Goal: Find specific page/section: Find specific page/section

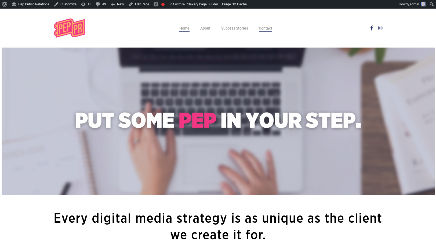
click at [260, 30] on span "Contact" at bounding box center [265, 28] width 13 height 4
click at [0, 0] on div at bounding box center [0, 0] width 0 height 0
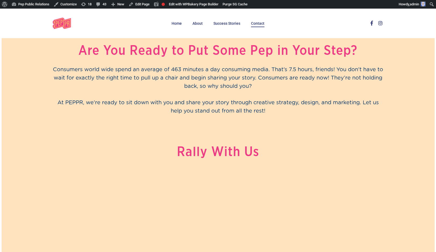
click at [196, 28] on li "About" at bounding box center [197, 24] width 21 height 30
click at [197, 23] on span "About" at bounding box center [197, 23] width 10 height 4
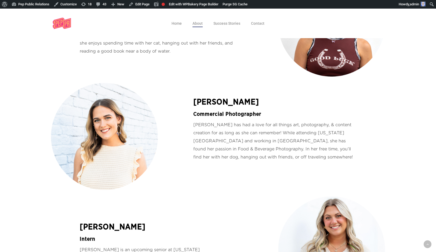
scroll to position [936, 0]
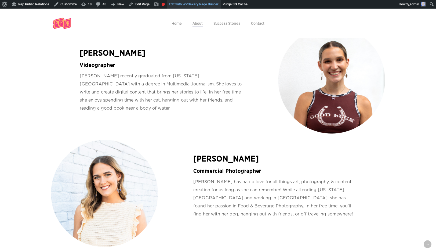
click at [183, 7] on link "Edit with WPBakery Page Builder" at bounding box center [194, 4] width 54 height 9
